Goal: Task Accomplishment & Management: Manage account settings

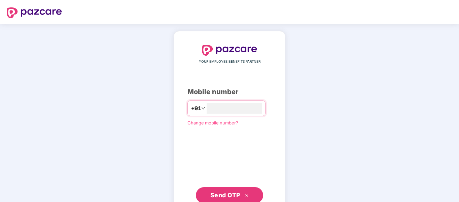
type input "**********"
click at [225, 188] on button "Send OTP" at bounding box center [229, 195] width 67 height 16
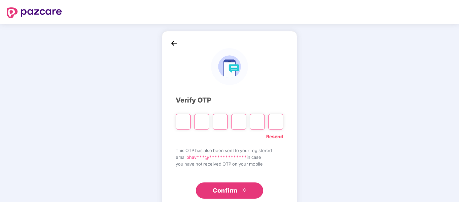
type input "*"
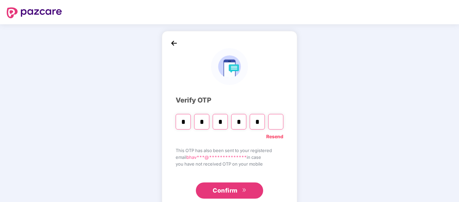
type input "*"
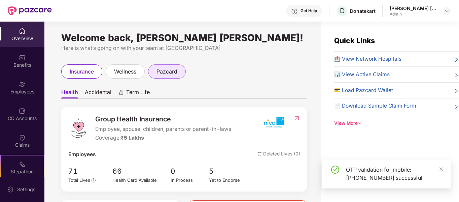
click at [165, 72] on span "pazcard" at bounding box center [166, 71] width 21 height 8
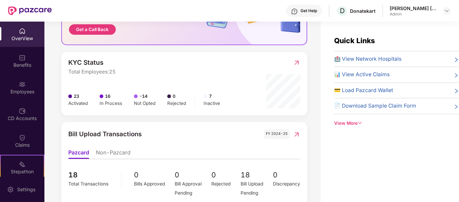
scroll to position [224, 0]
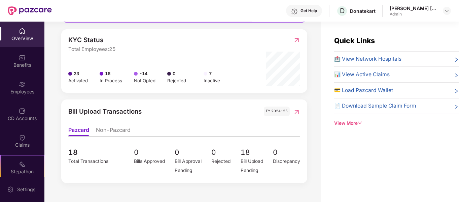
click at [298, 113] on img at bounding box center [296, 111] width 7 height 7
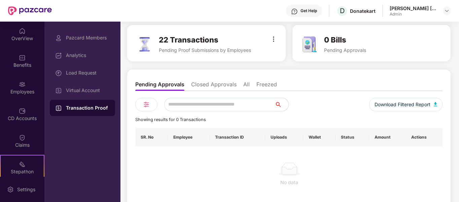
scroll to position [53, 0]
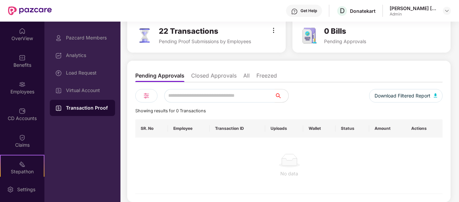
click at [211, 78] on li "Closed Approvals" at bounding box center [213, 77] width 45 height 10
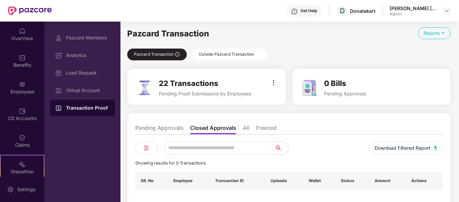
scroll to position [0, 0]
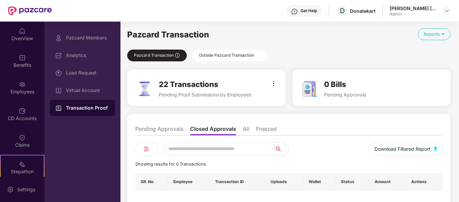
click at [224, 56] on div "Outside Pazcard Transaction" at bounding box center [229, 55] width 75 height 12
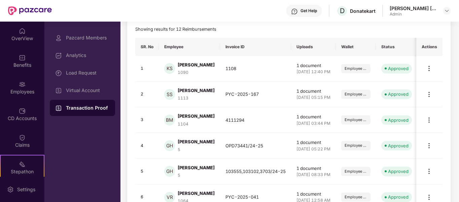
scroll to position [168, 0]
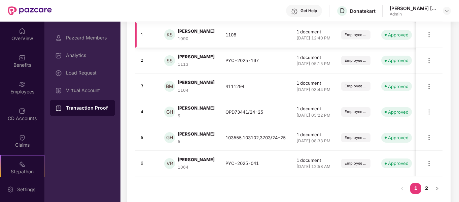
click at [428, 38] on img at bounding box center [429, 35] width 8 height 8
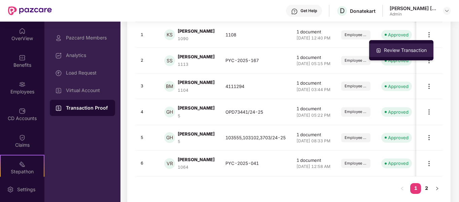
click at [415, 50] on div "Review Transaction" at bounding box center [405, 49] width 45 height 7
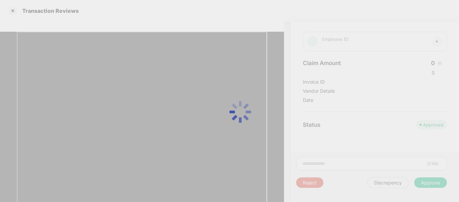
scroll to position [0, 0]
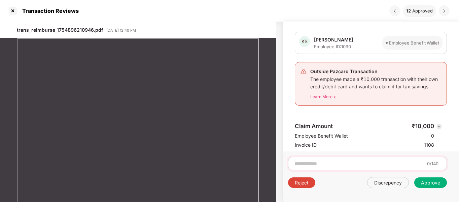
click at [353, 165] on input at bounding box center [359, 163] width 131 height 7
click at [431, 185] on div "Approve" at bounding box center [430, 182] width 33 height 10
click at [377, 165] on input "*********" at bounding box center [358, 163] width 129 height 7
click at [436, 183] on div "Approve" at bounding box center [430, 182] width 19 height 6
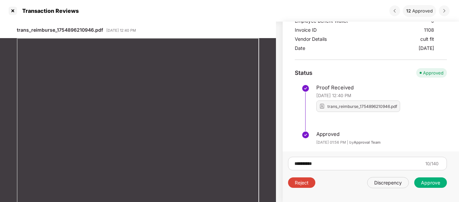
scroll to position [121, 0]
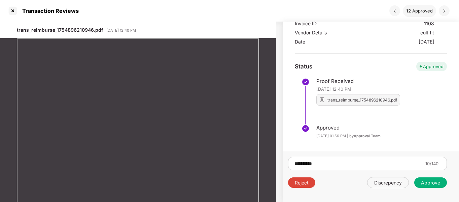
click at [422, 182] on div "Approve" at bounding box center [430, 182] width 19 height 6
click at [425, 183] on div "Approve" at bounding box center [430, 182] width 19 height 6
click at [333, 162] on input "*********" at bounding box center [358, 163] width 129 height 7
type input "*"
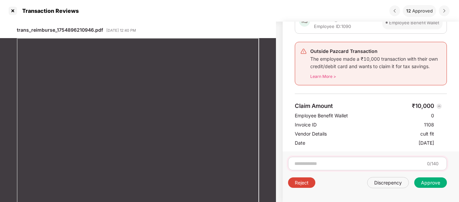
scroll to position [0, 0]
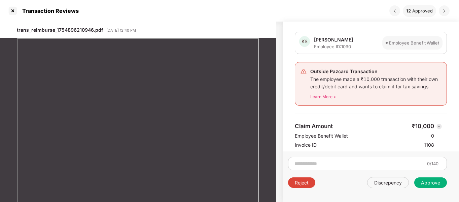
click at [325, 96] on div "Learn More >" at bounding box center [375, 97] width 131 height 6
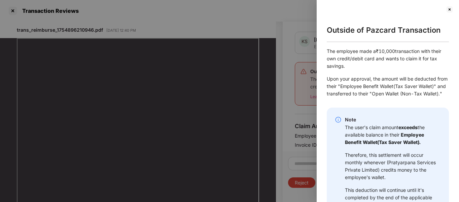
click at [448, 7] on img at bounding box center [450, 9] width 8 height 8
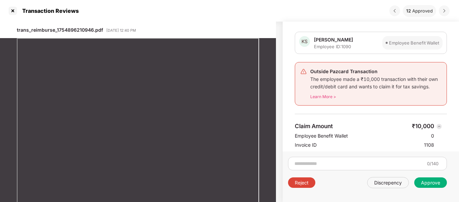
click at [411, 43] on div "Employee Benefit Wallet" at bounding box center [414, 42] width 50 height 7
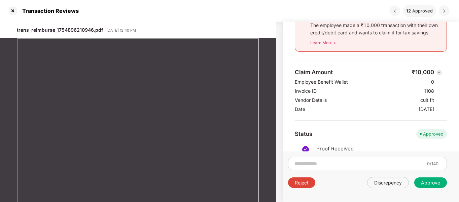
scroll to position [121, 0]
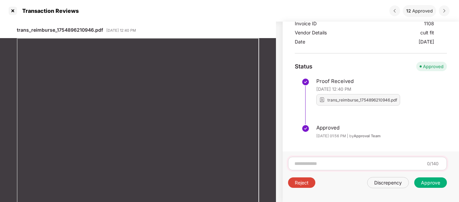
click at [357, 162] on input at bounding box center [359, 163] width 131 height 7
type input "*********"
click at [427, 187] on div "Approve" at bounding box center [430, 182] width 33 height 10
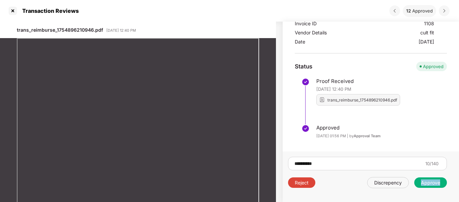
click at [427, 187] on div "Approve" at bounding box center [430, 182] width 33 height 10
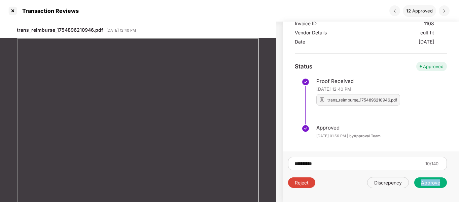
click at [427, 186] on div "Approve" at bounding box center [430, 182] width 33 height 10
click at [13, 10] on div at bounding box center [12, 10] width 11 height 11
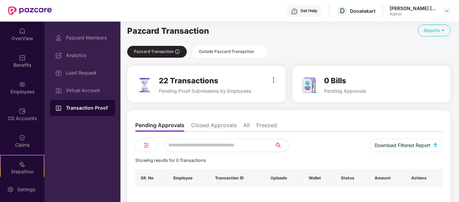
scroll to position [0, 0]
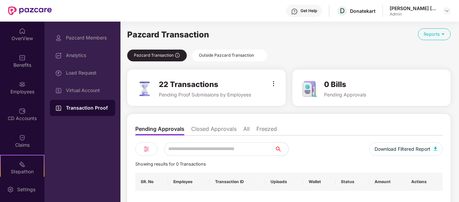
click at [215, 56] on div "Outside Pazcard Transaction" at bounding box center [229, 55] width 75 height 12
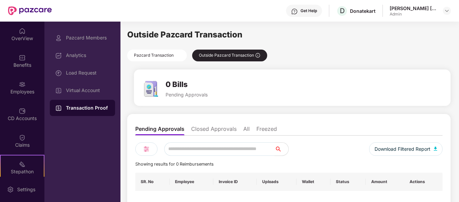
click at [213, 129] on li "Closed Approvals" at bounding box center [213, 130] width 45 height 10
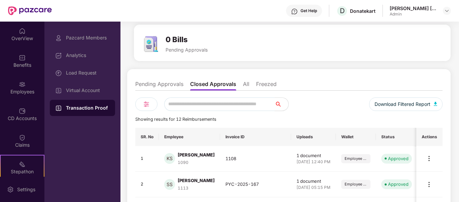
scroll to position [7, 0]
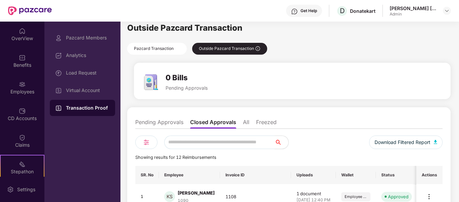
click at [341, 44] on div "Pazcard Transaction Outside Pazcard Transaction" at bounding box center [288, 49] width 323 height 12
